Goal: Task Accomplishment & Management: Use online tool/utility

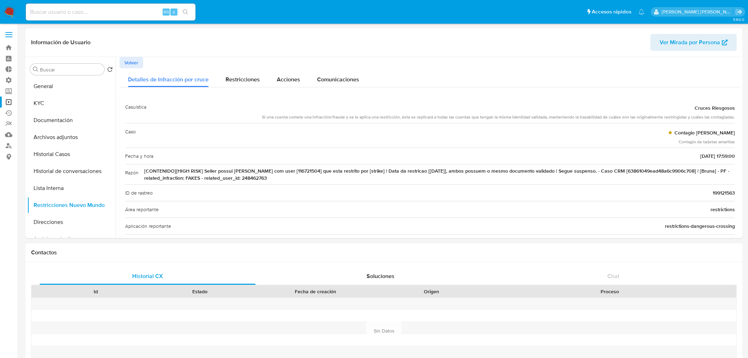
select select "10"
click at [45, 14] on input at bounding box center [111, 11] width 170 height 9
type input "[EMAIL_ADDRESS][DOMAIN_NAME]"
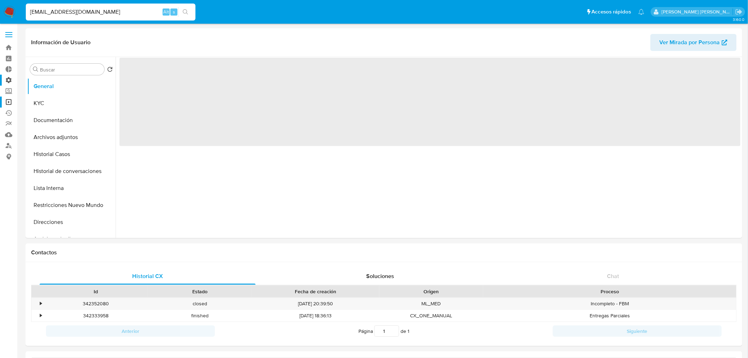
select select "10"
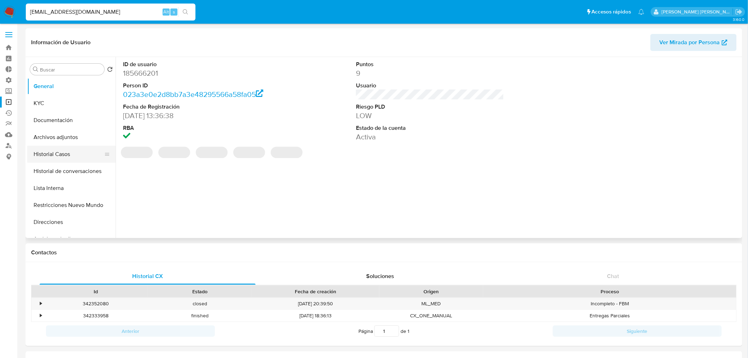
click at [46, 147] on button "Historial Casos" at bounding box center [68, 154] width 83 height 17
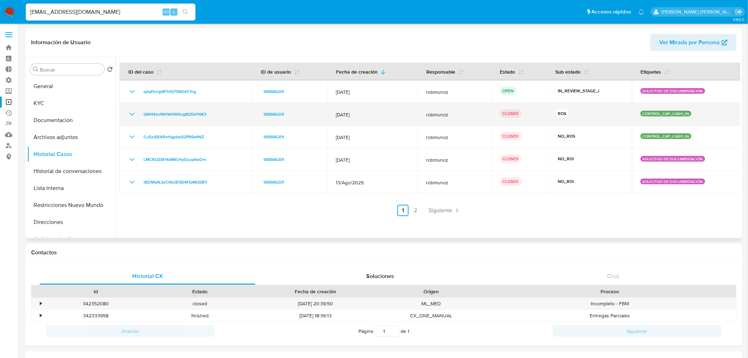
drag, startPoint x: 223, startPoint y: 113, endPoint x: 134, endPoint y: 112, distance: 89.8
click at [134, 112] on div "QW44voiNHW0WXvg8Q5Vl16K3" at bounding box center [186, 114] width 116 height 8
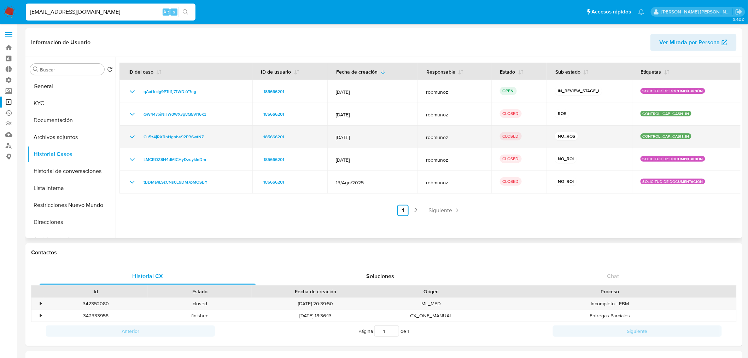
drag, startPoint x: 209, startPoint y: 135, endPoint x: 125, endPoint y: 130, distance: 83.6
click at [125, 130] on td "Cu5z4jRXRnHgpbe92PR6wfNZ" at bounding box center [186, 137] width 133 height 23
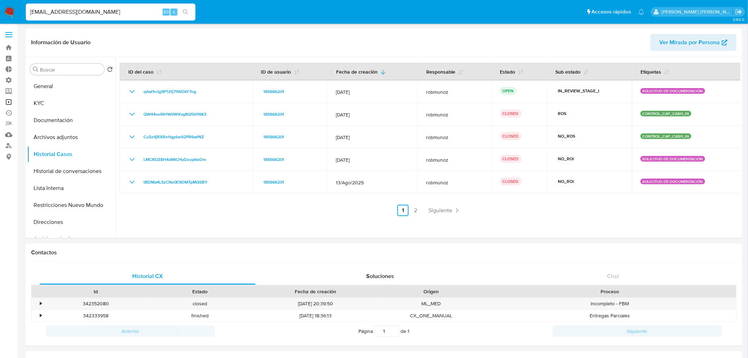
click at [5, 104] on link "Operaciones masivas" at bounding box center [42, 102] width 84 height 11
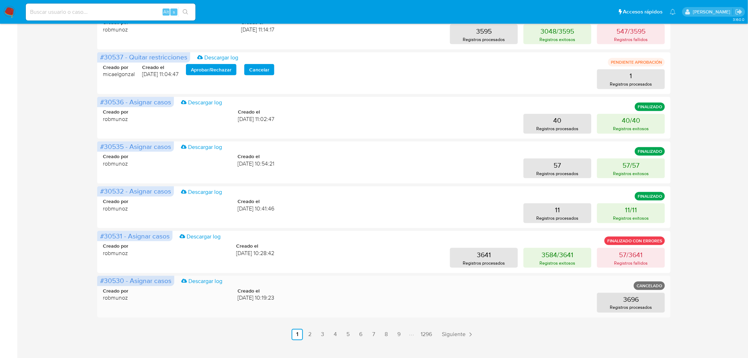
scroll to position [271, 0]
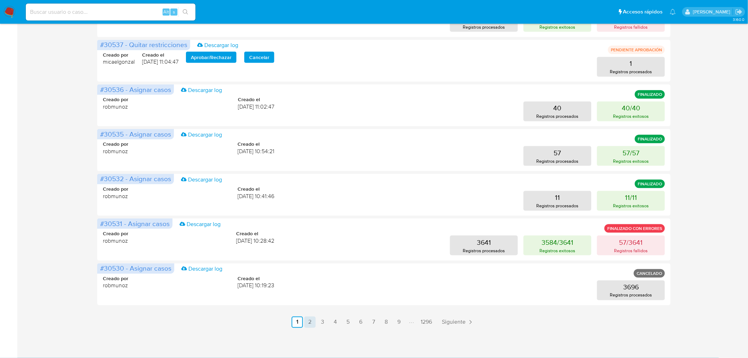
click at [309, 321] on link "2" at bounding box center [309, 322] width 11 height 11
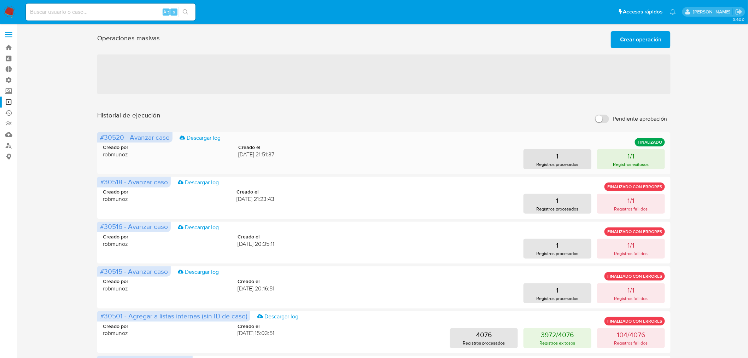
click at [627, 170] on div "#30520 - Avanzar caso Descargar log FINALIZADO Creado por robmunoz Creado el 16…" at bounding box center [384, 153] width 574 height 42
click at [627, 163] on p "Registros exitosos" at bounding box center [632, 164] width 36 height 7
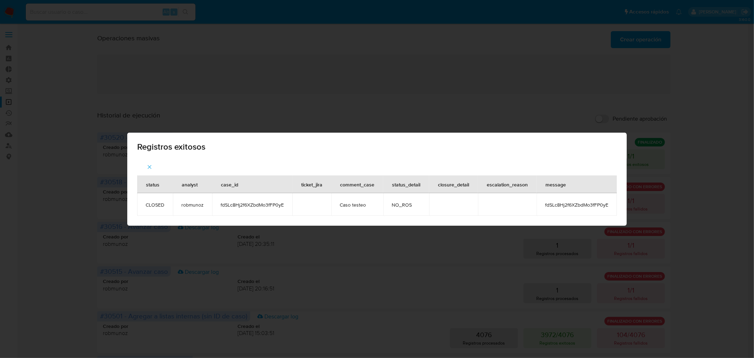
click at [237, 207] on span "fdSLc8Hj2f6XZbdMo3fFP0yE" at bounding box center [252, 205] width 63 height 6
copy span "fdSLc8Hj2f6XZbdMo3fFP0yE"
drag, startPoint x: 625, startPoint y: 153, endPoint x: 724, endPoint y: 139, distance: 99.7
click at [672, 148] on div "Registros exitosos status analyst case_id ticket_jira comment_case status_detai…" at bounding box center [377, 179] width 754 height 358
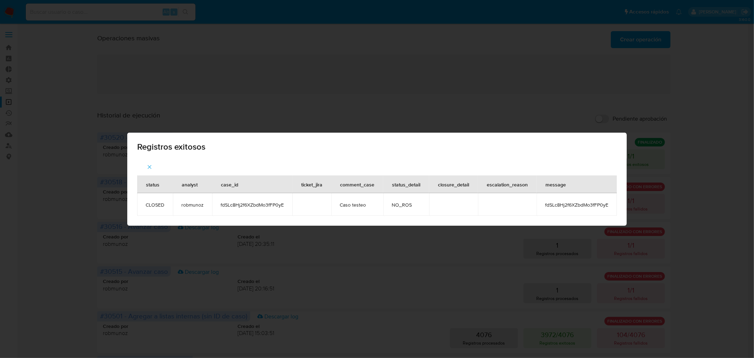
click at [724, 139] on div "Registros exitosos status analyst case_id ticket_jira comment_case status_detai…" at bounding box center [377, 179] width 754 height 358
click at [12, 9] on div "Registros exitosos status analyst case_id ticket_jira comment_case status_detai…" at bounding box center [377, 179] width 754 height 358
drag, startPoint x: 12, startPoint y: 8, endPoint x: 18, endPoint y: 0, distance: 10.1
click at [12, 8] on div "Registros exitosos status analyst case_id ticket_jira comment_case status_detai…" at bounding box center [377, 179] width 754 height 358
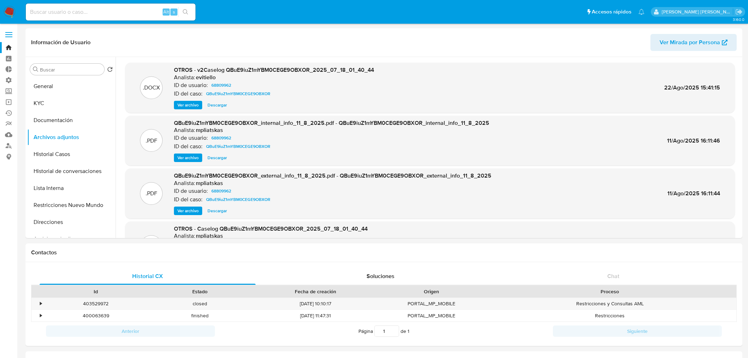
select select "10"
